Goal: Task Accomplishment & Management: Manage account settings

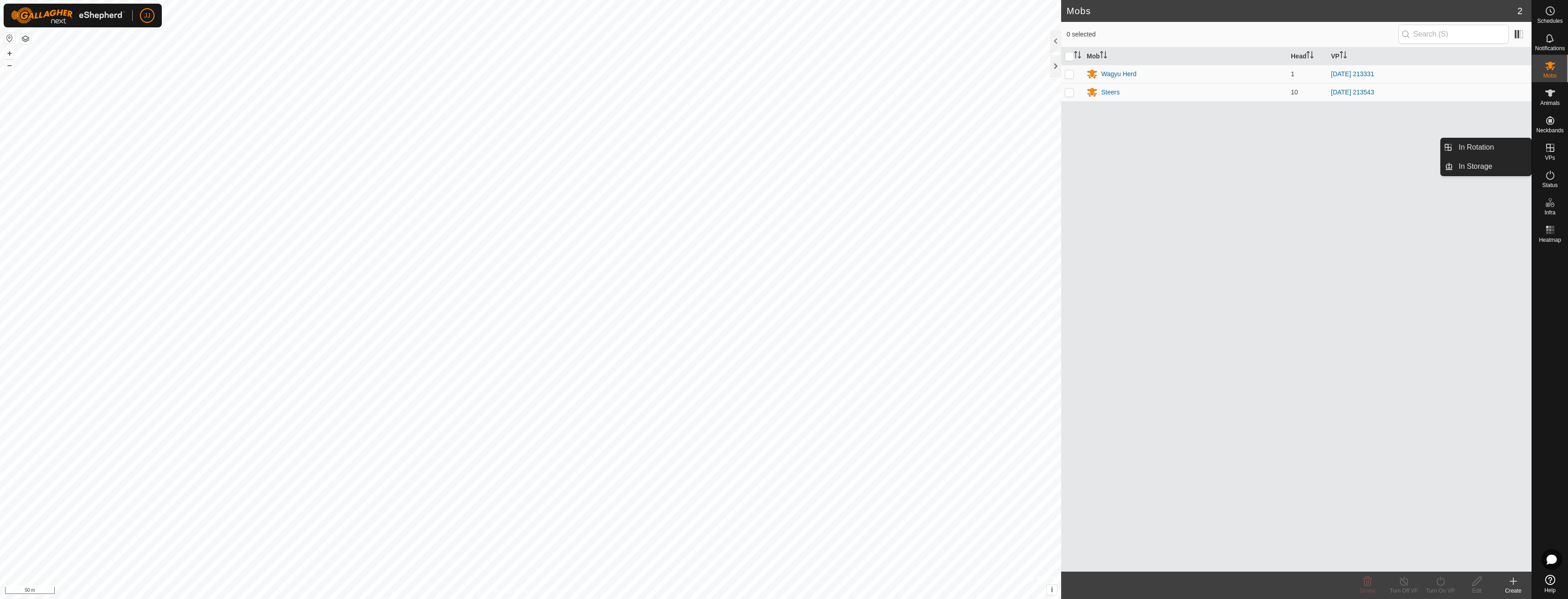
click at [1552, 150] on icon at bounding box center [1550, 148] width 11 height 11
click at [1471, 148] on link "In Rotation" at bounding box center [1492, 147] width 78 height 18
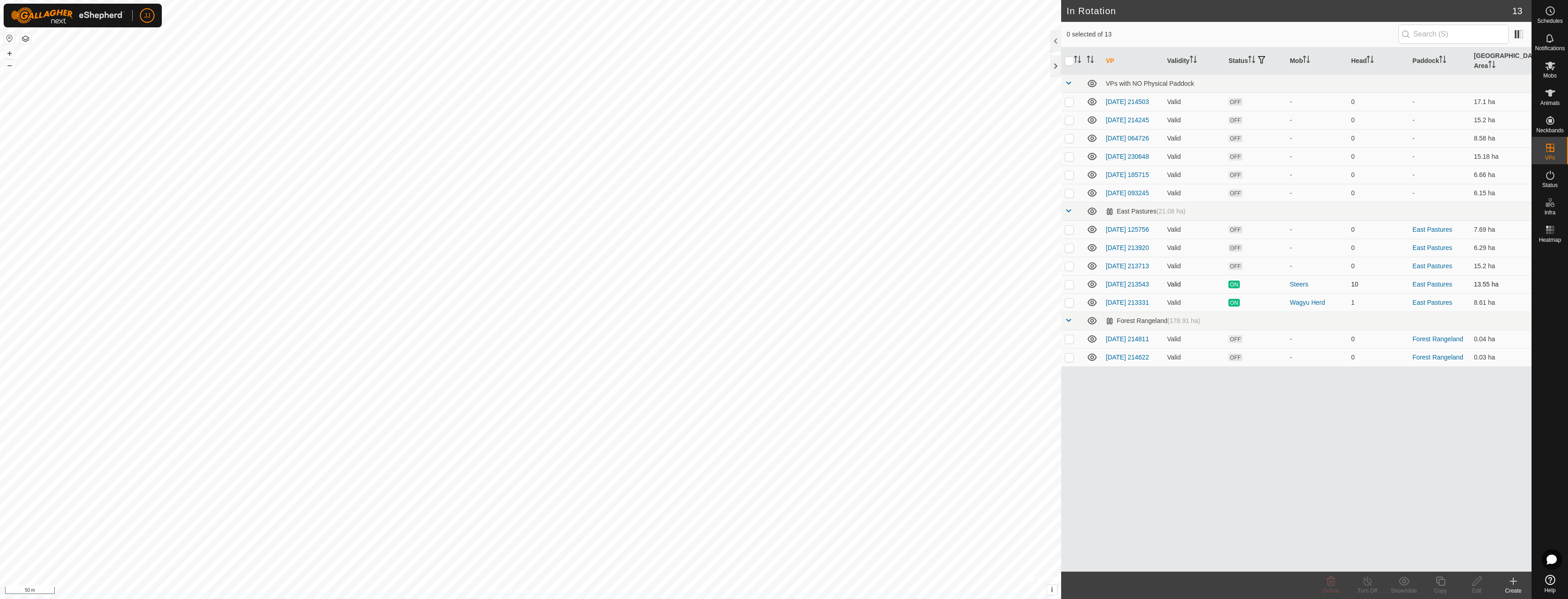
click at [1074, 288] on p-checkbox at bounding box center [1070, 284] width 9 height 7
checkbox input "true"
click at [1071, 303] on td at bounding box center [1072, 302] width 22 height 18
click at [1071, 301] on td at bounding box center [1072, 302] width 22 height 18
checkbox input "false"
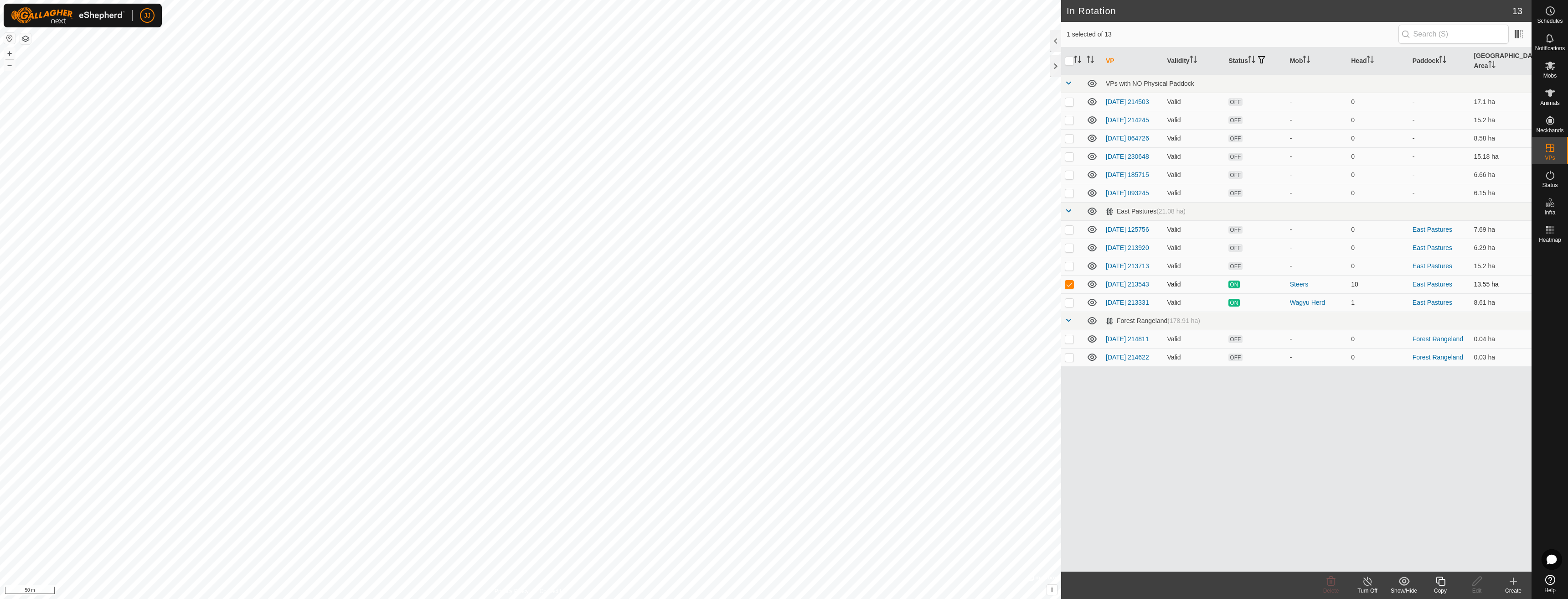
click at [1070, 285] on p-checkbox at bounding box center [1070, 284] width 9 height 7
checkbox input "false"
click at [1115, 483] on div "VP Validity Status Mob Head Paddock [GEOGRAPHIC_DATA] Area VPs with NO Physical…" at bounding box center [1296, 309] width 470 height 524
checkbox input "true"
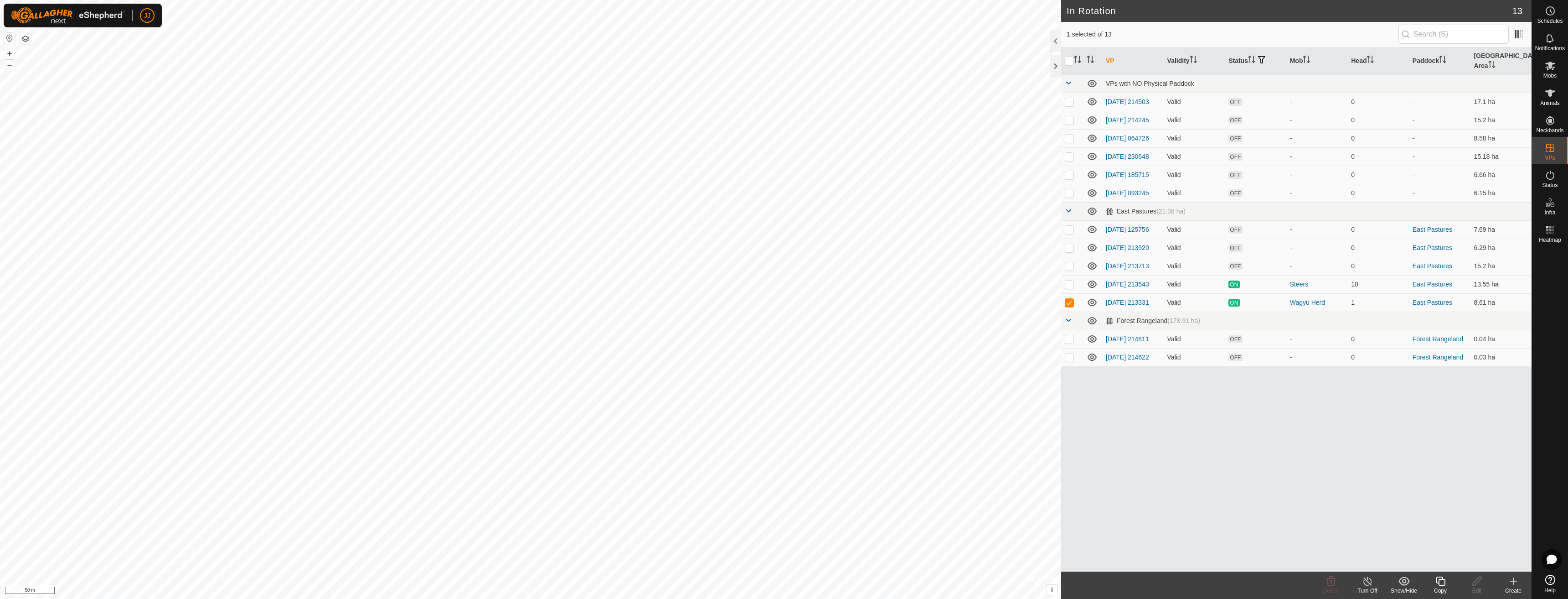
checkbox input "false"
checkbox input "true"
checkbox input "false"
checkbox input "true"
